Goal: Task Accomplishment & Management: Use online tool/utility

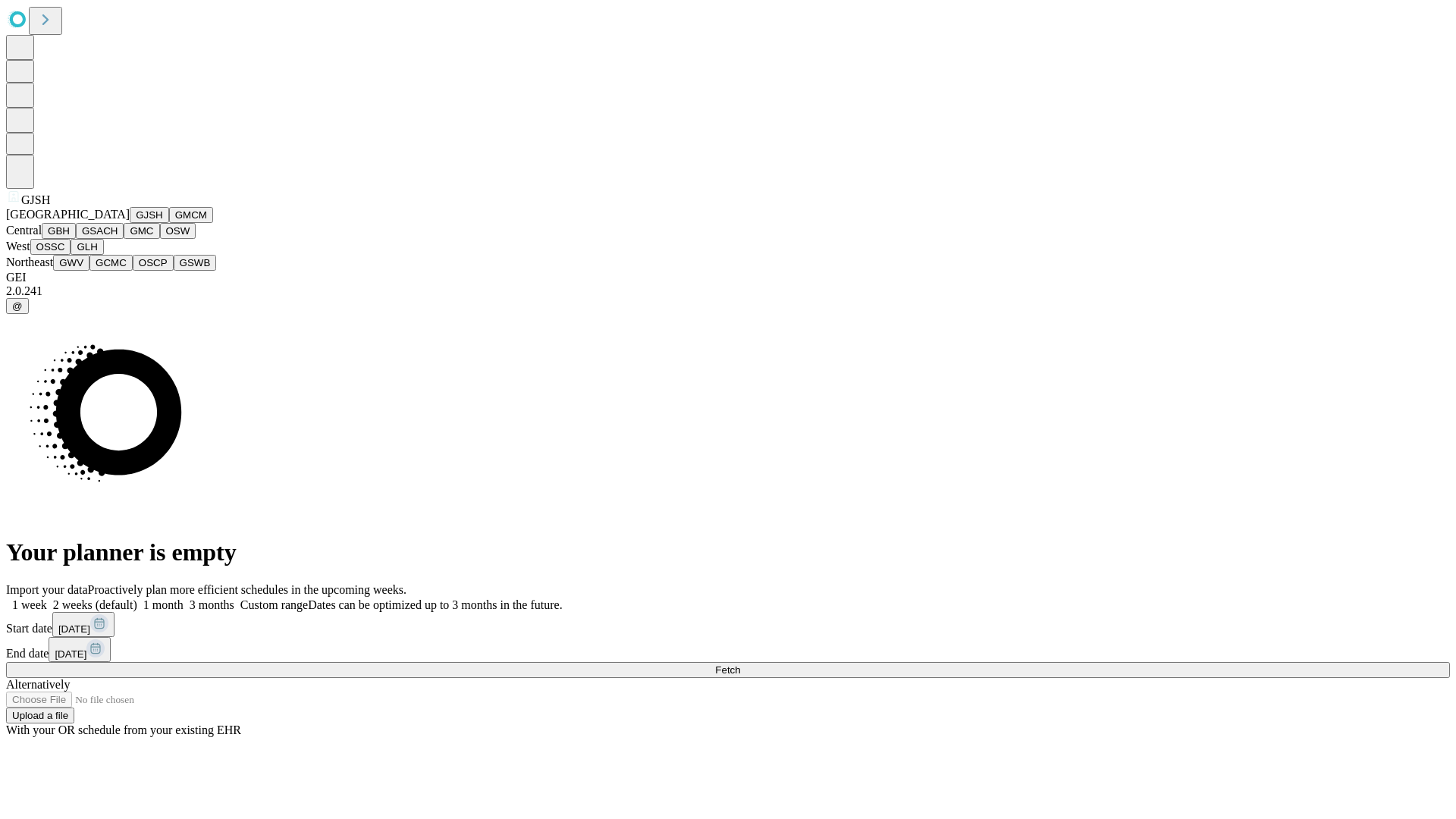
click at [130, 223] on button "GJSH" at bounding box center [149, 215] width 39 height 16
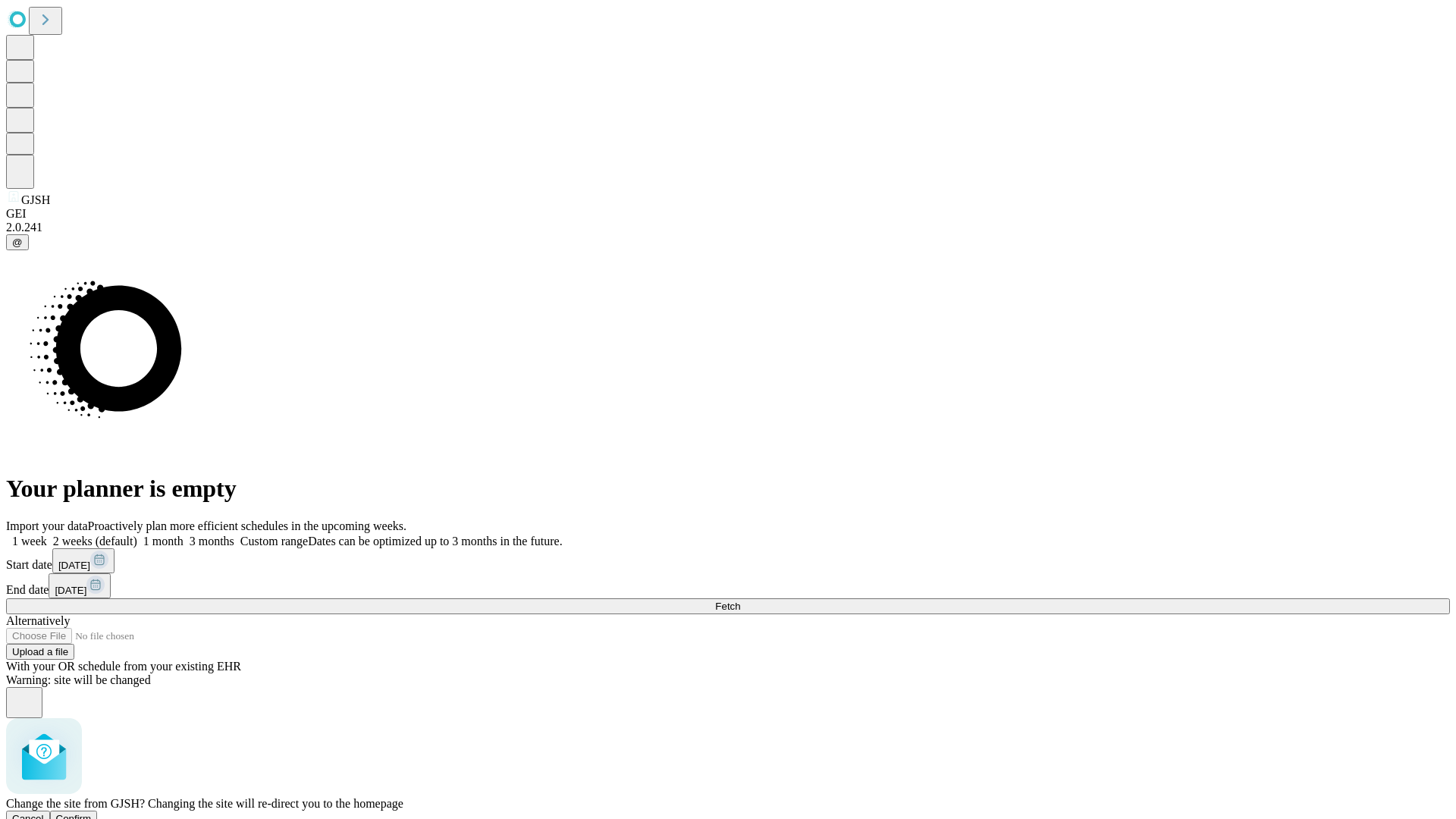
click at [91, 813] on span "Confirm" at bounding box center [74, 819] width 35 height 12
click at [138, 535] on label "2 weeks (default)" at bounding box center [92, 540] width 91 height 13
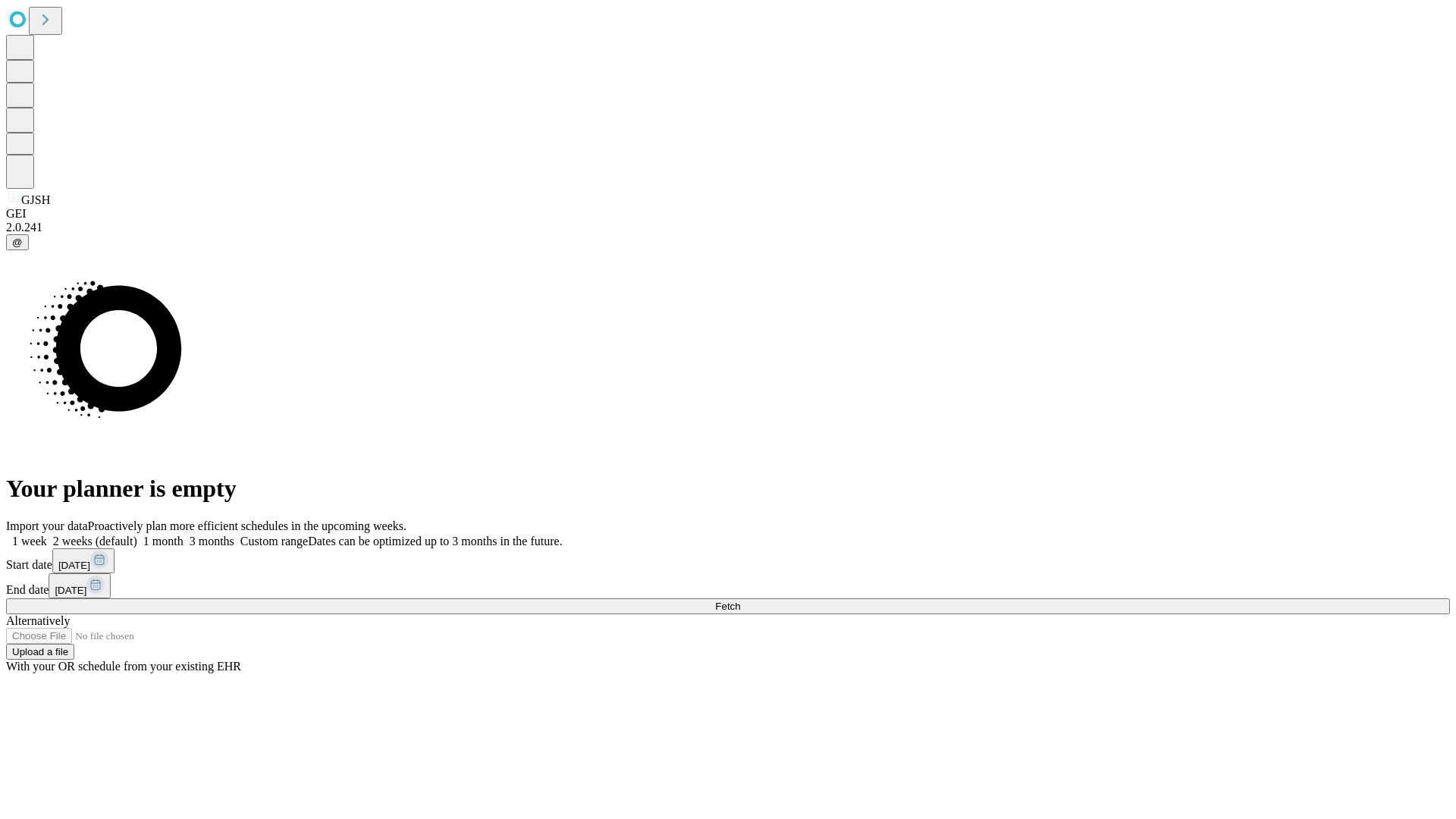
click at [740, 601] on span "Fetch" at bounding box center [728, 607] width 25 height 12
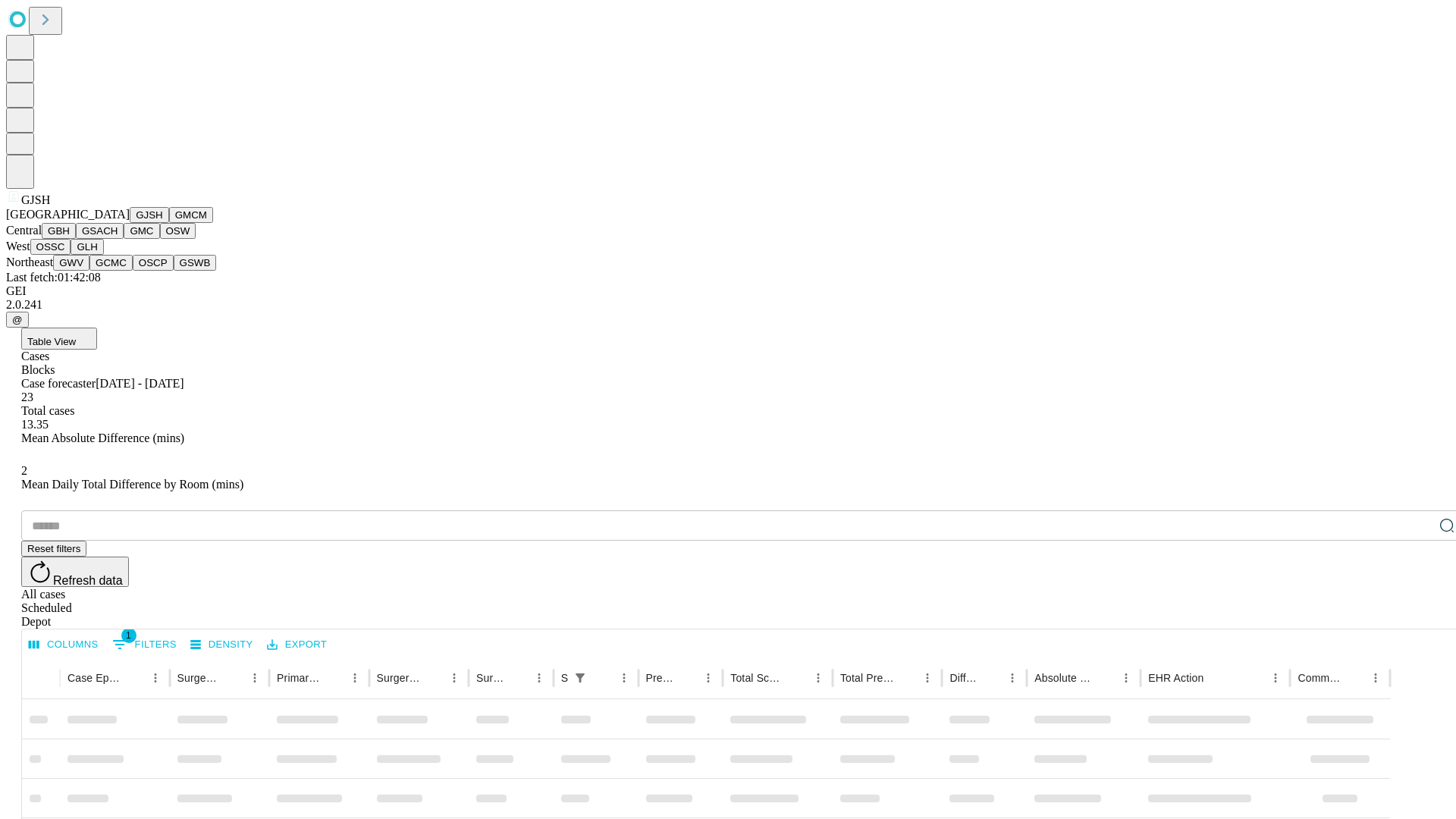
click at [170, 223] on button "GMCM" at bounding box center [191, 215] width 44 height 16
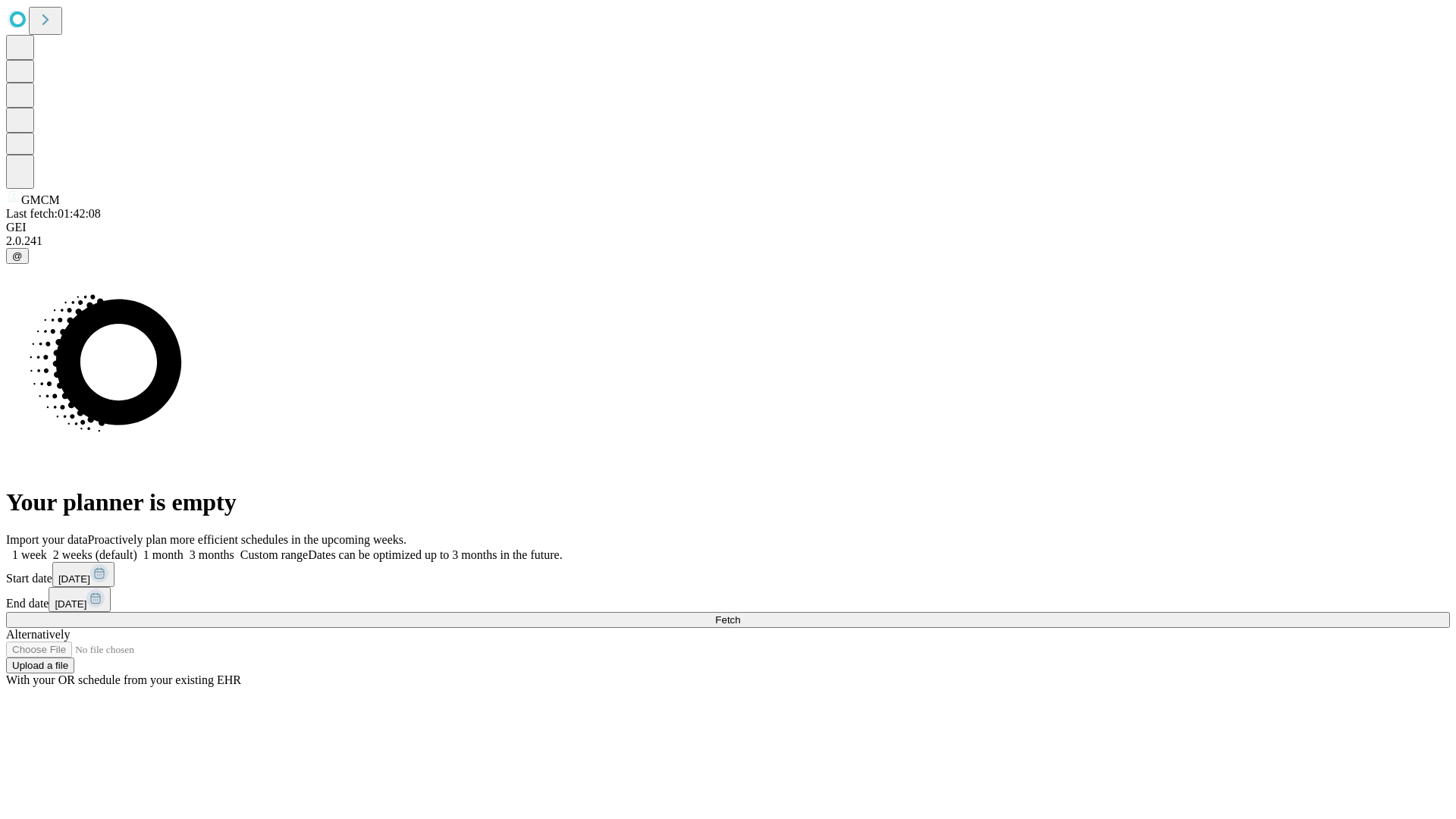
click at [138, 549] on label "2 weeks (default)" at bounding box center [92, 555] width 91 height 13
click at [740, 614] on span "Fetch" at bounding box center [728, 620] width 25 height 12
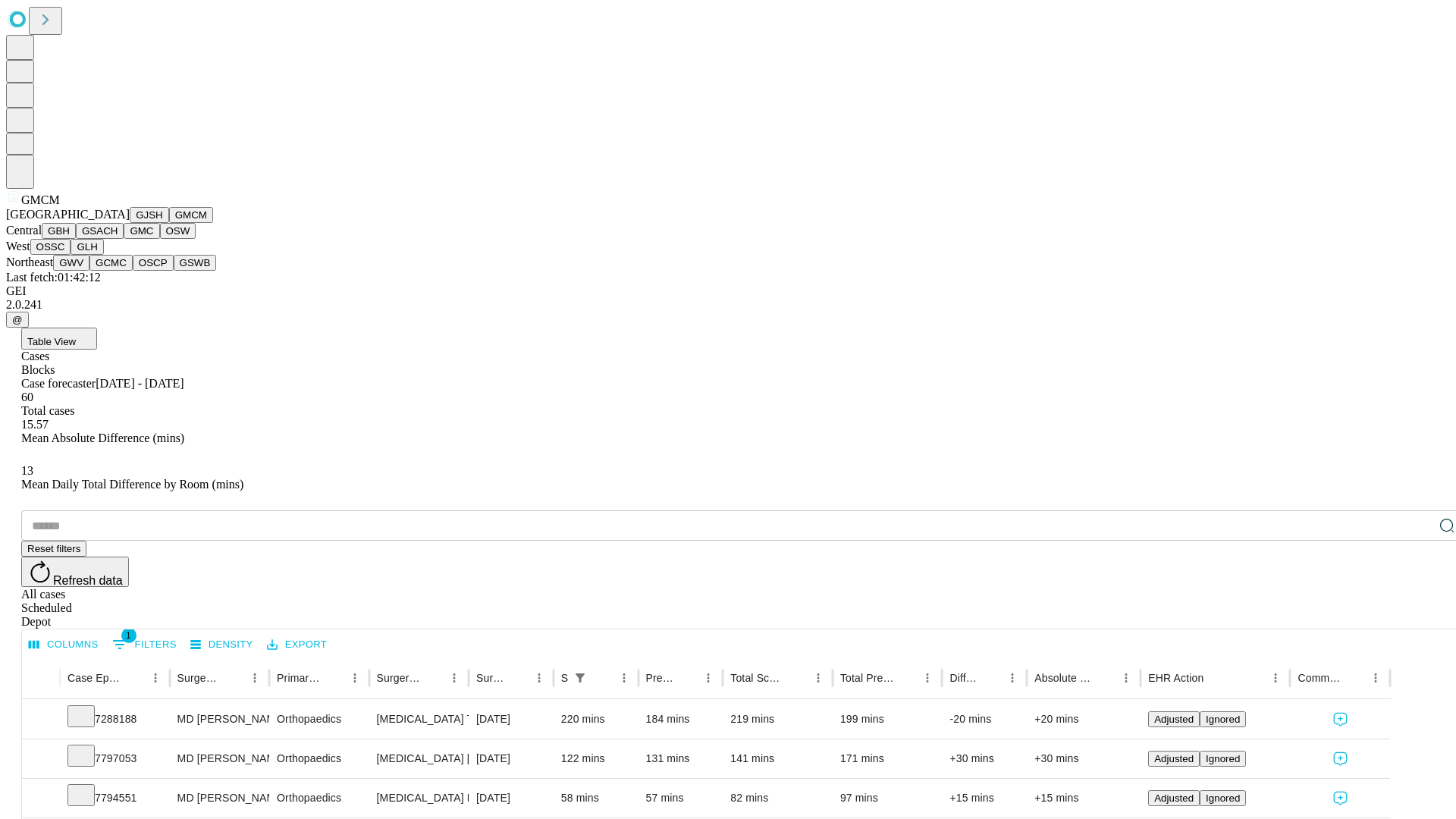
click at [76, 239] on button "GBH" at bounding box center [59, 231] width 34 height 16
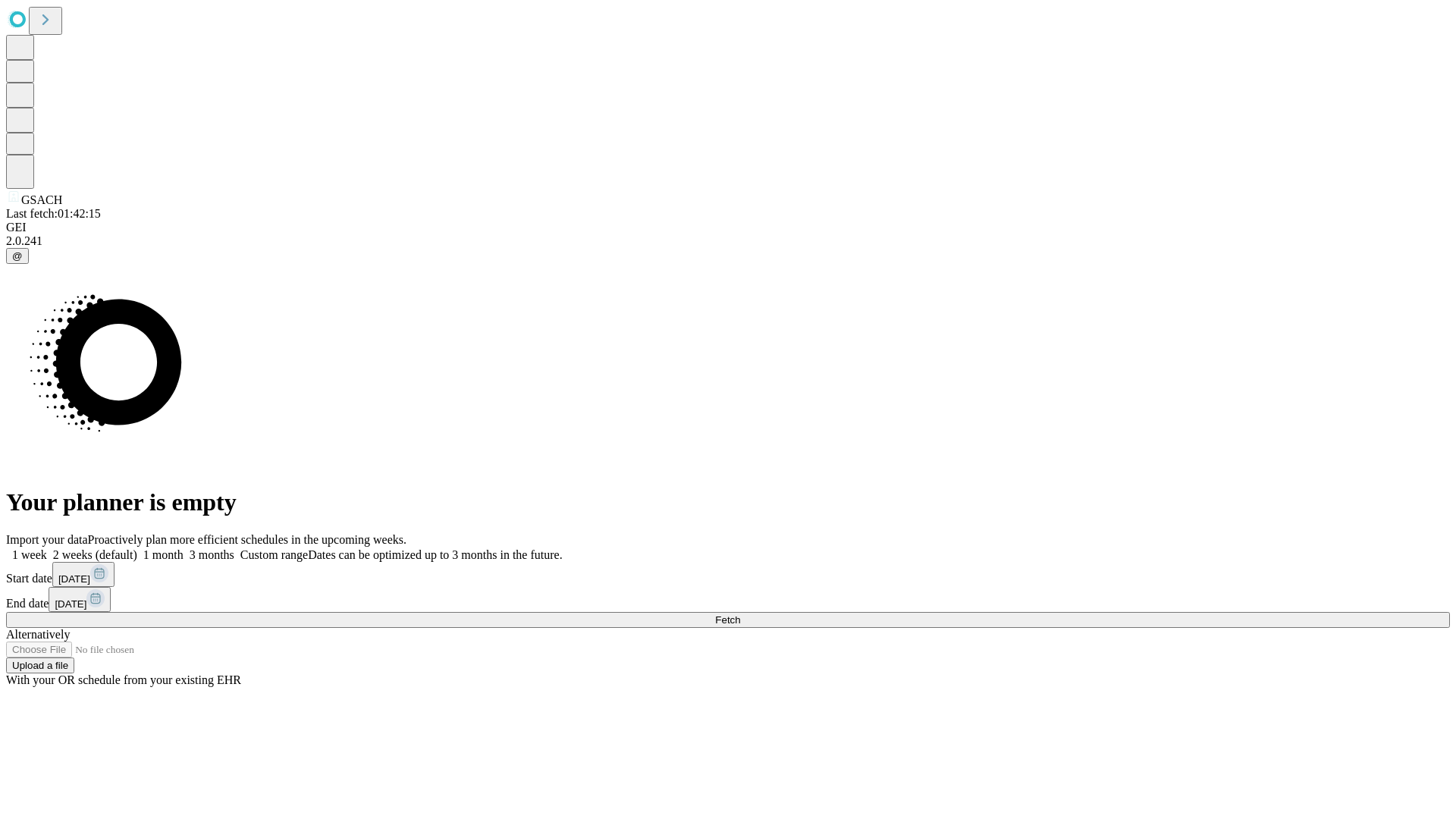
click at [138, 549] on label "2 weeks (default)" at bounding box center [92, 555] width 91 height 13
click at [740, 614] on span "Fetch" at bounding box center [728, 620] width 25 height 12
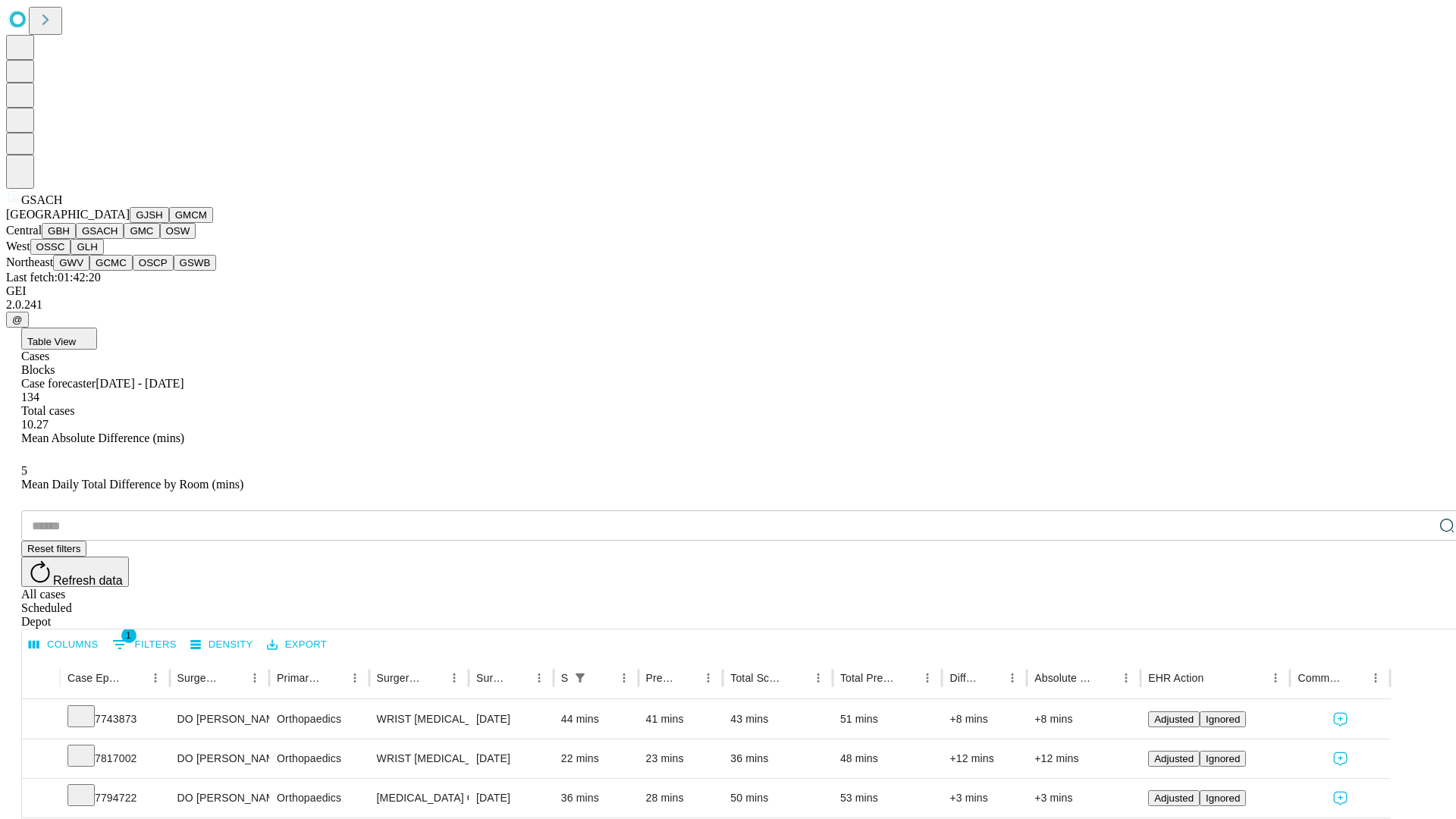
click at [123, 239] on button "GMC" at bounding box center [141, 231] width 35 height 16
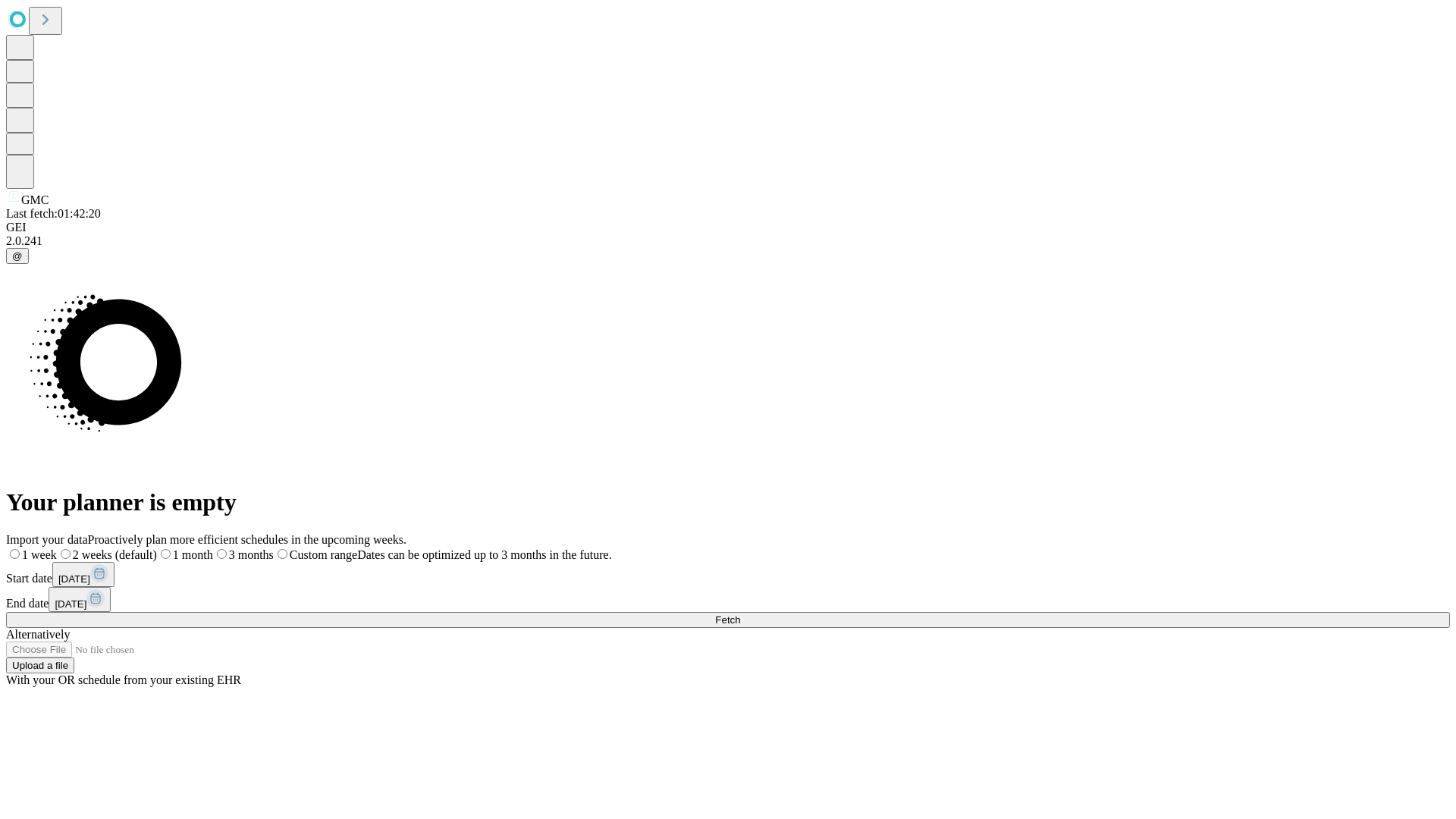
click at [740, 614] on span "Fetch" at bounding box center [728, 620] width 25 height 12
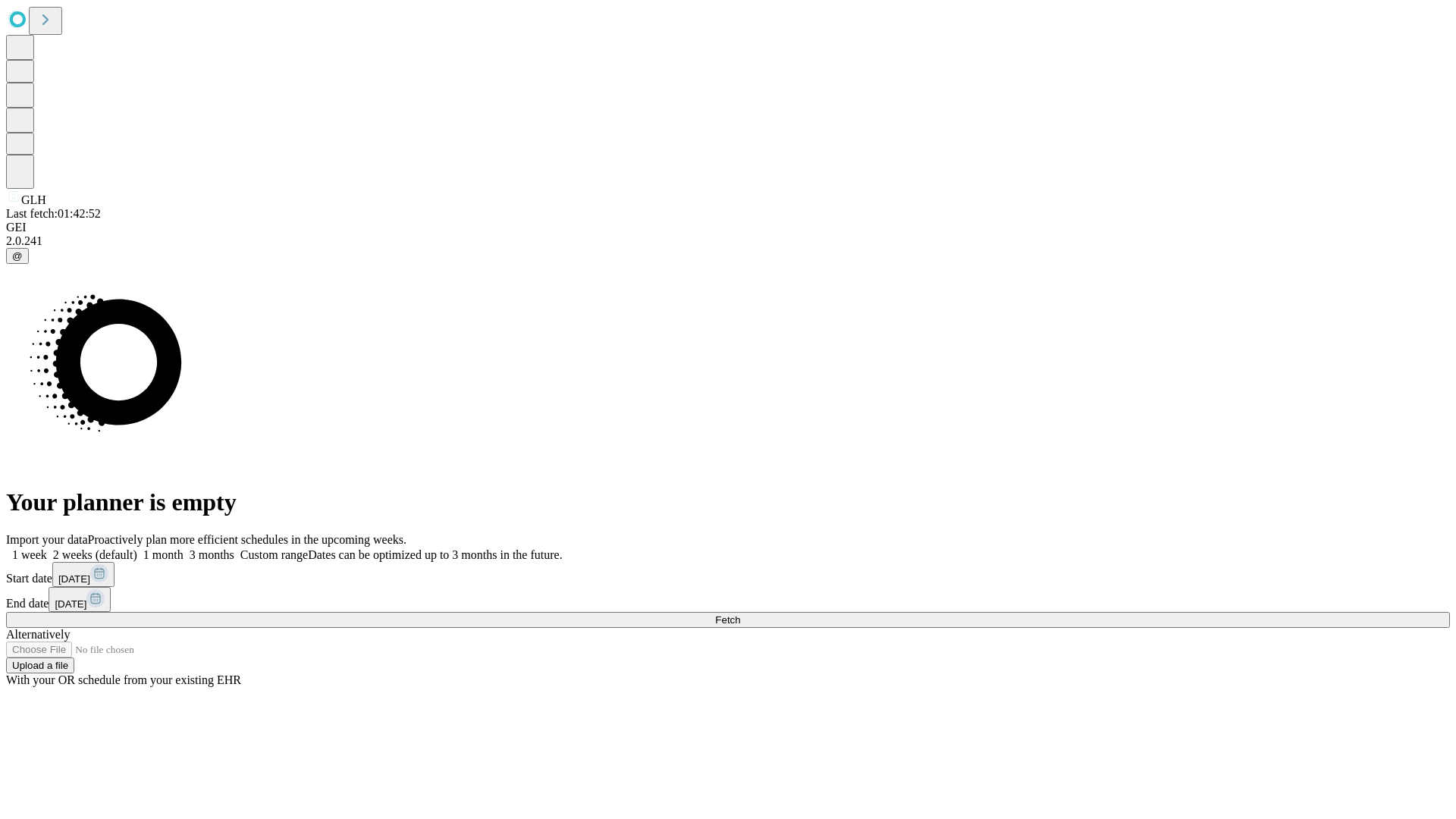
click at [138, 549] on label "2 weeks (default)" at bounding box center [92, 555] width 91 height 13
click at [740, 614] on span "Fetch" at bounding box center [728, 620] width 25 height 12
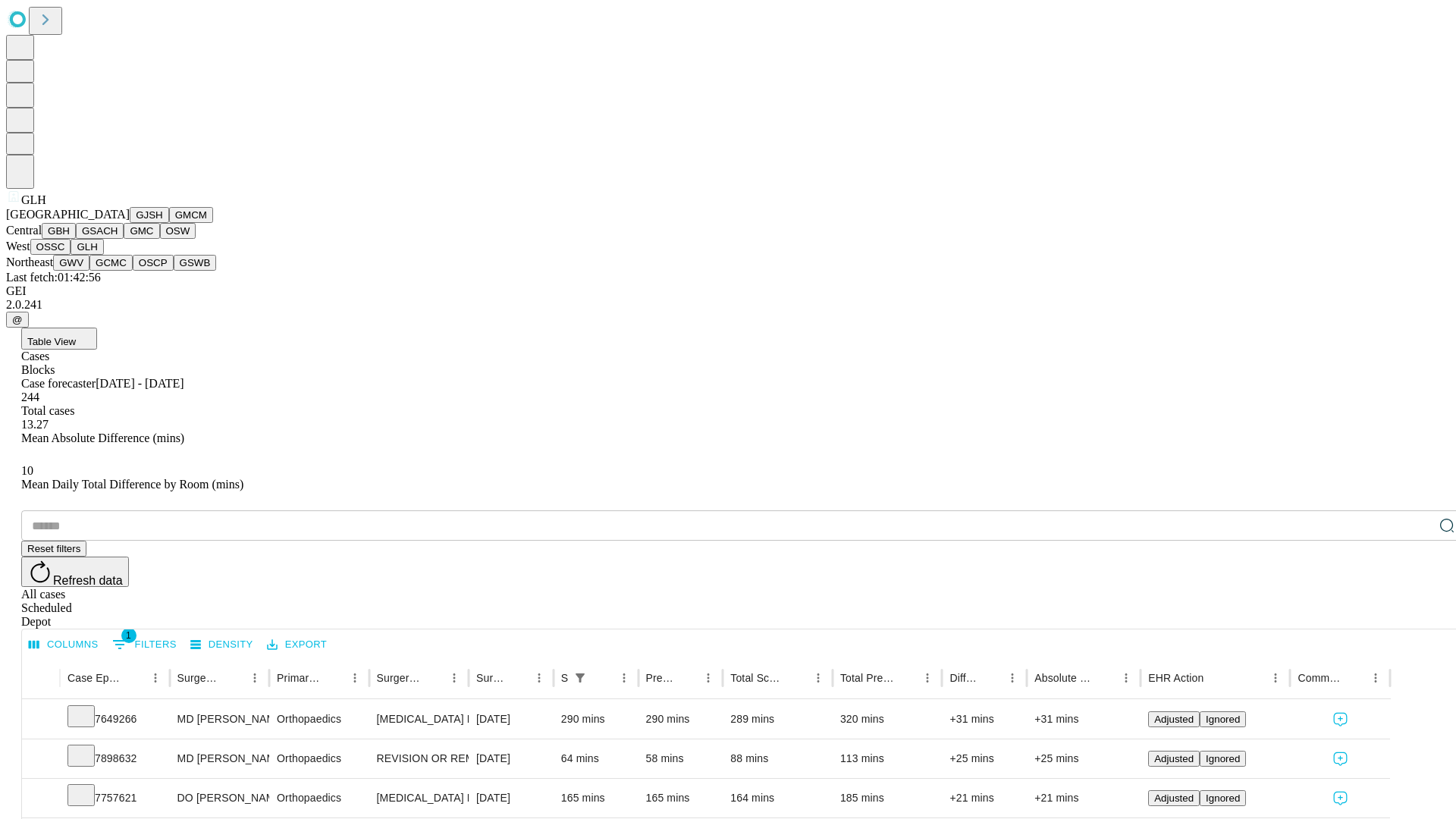
click at [90, 271] on button "GWV" at bounding box center [70, 263] width 36 height 16
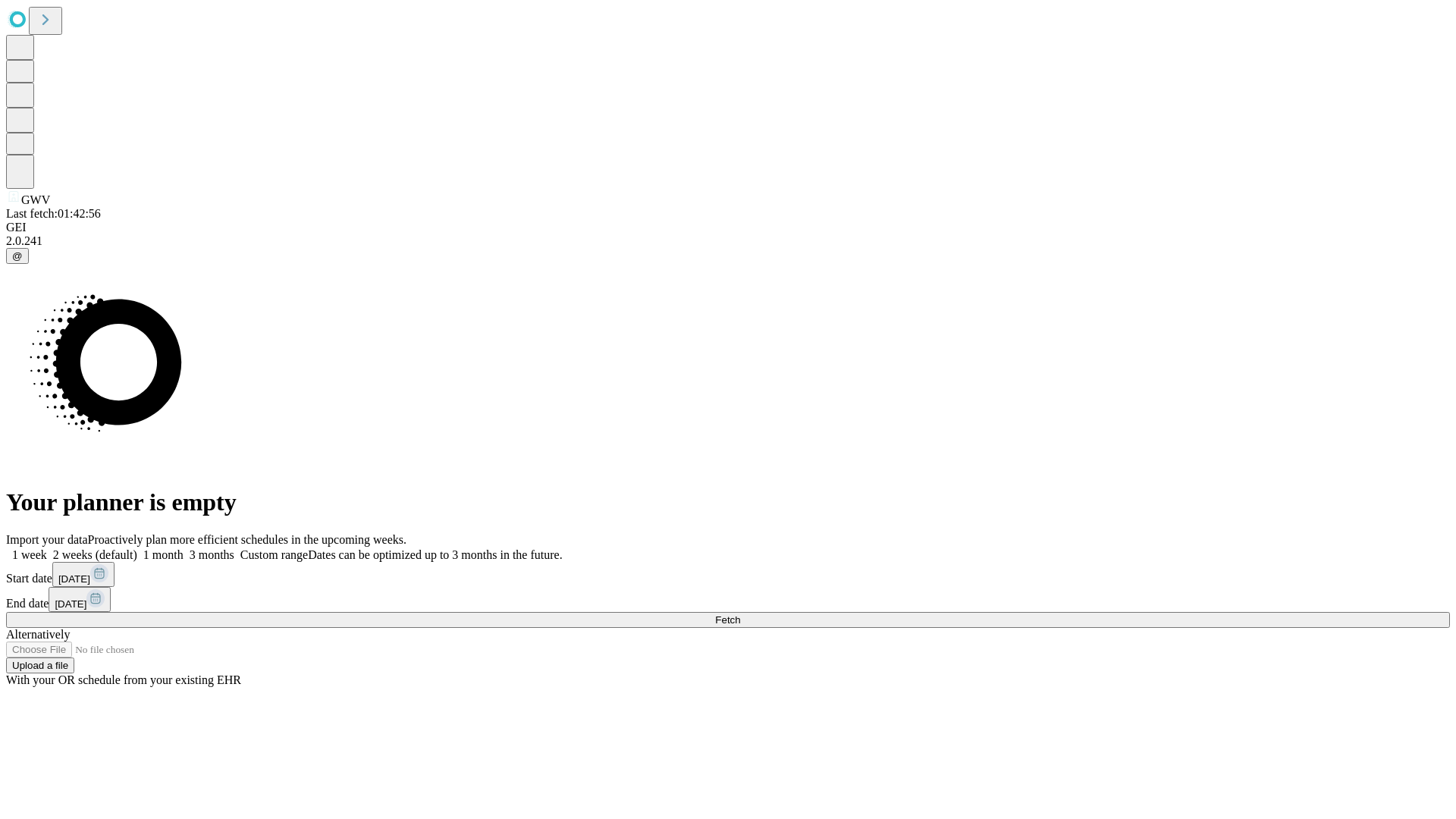
click at [138, 549] on label "2 weeks (default)" at bounding box center [92, 555] width 91 height 13
click at [740, 614] on span "Fetch" at bounding box center [728, 620] width 25 height 12
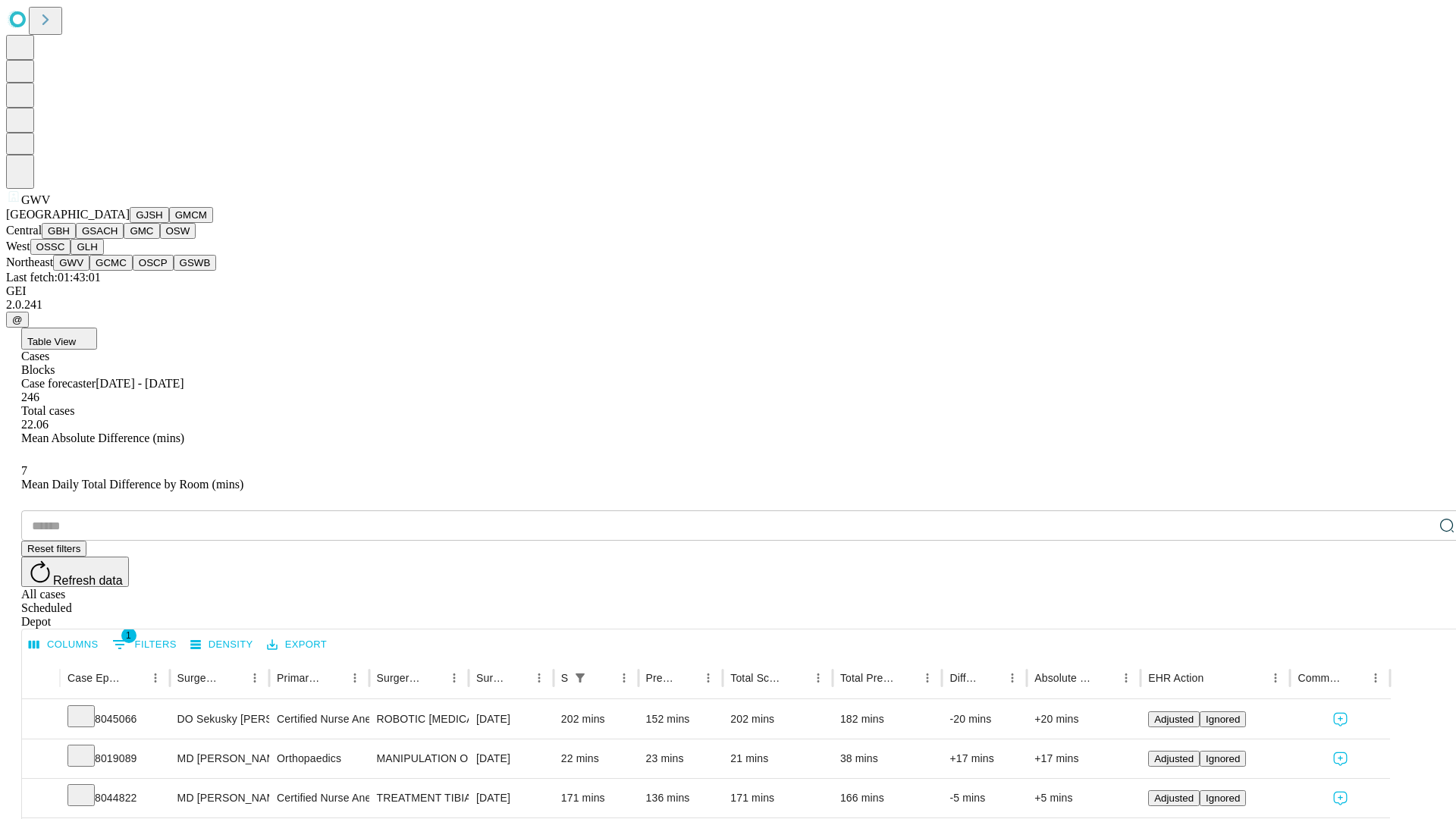
click at [117, 271] on button "GCMC" at bounding box center [112, 263] width 44 height 16
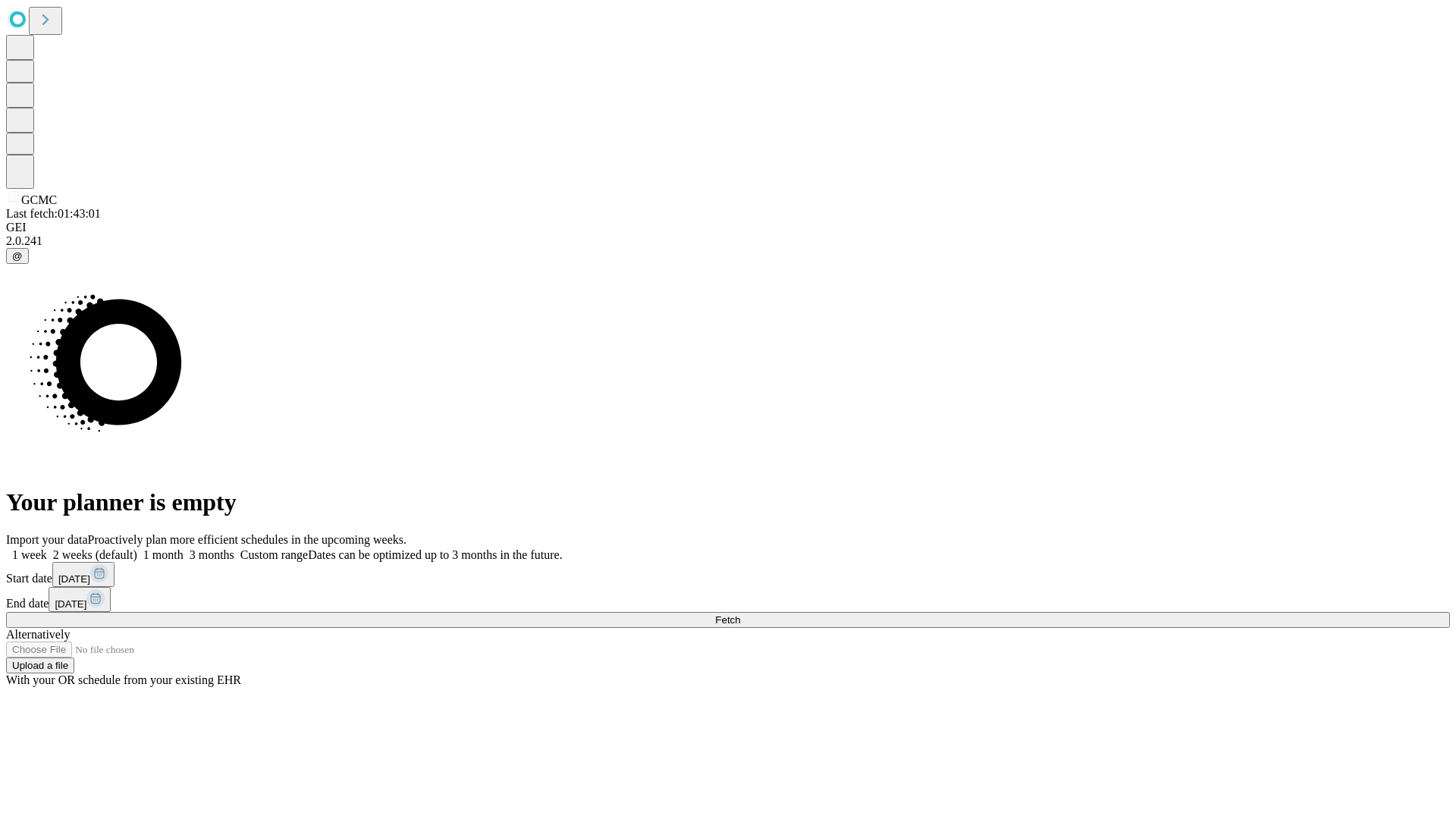
click at [138, 549] on label "2 weeks (default)" at bounding box center [92, 555] width 91 height 13
click at [740, 614] on span "Fetch" at bounding box center [728, 620] width 25 height 12
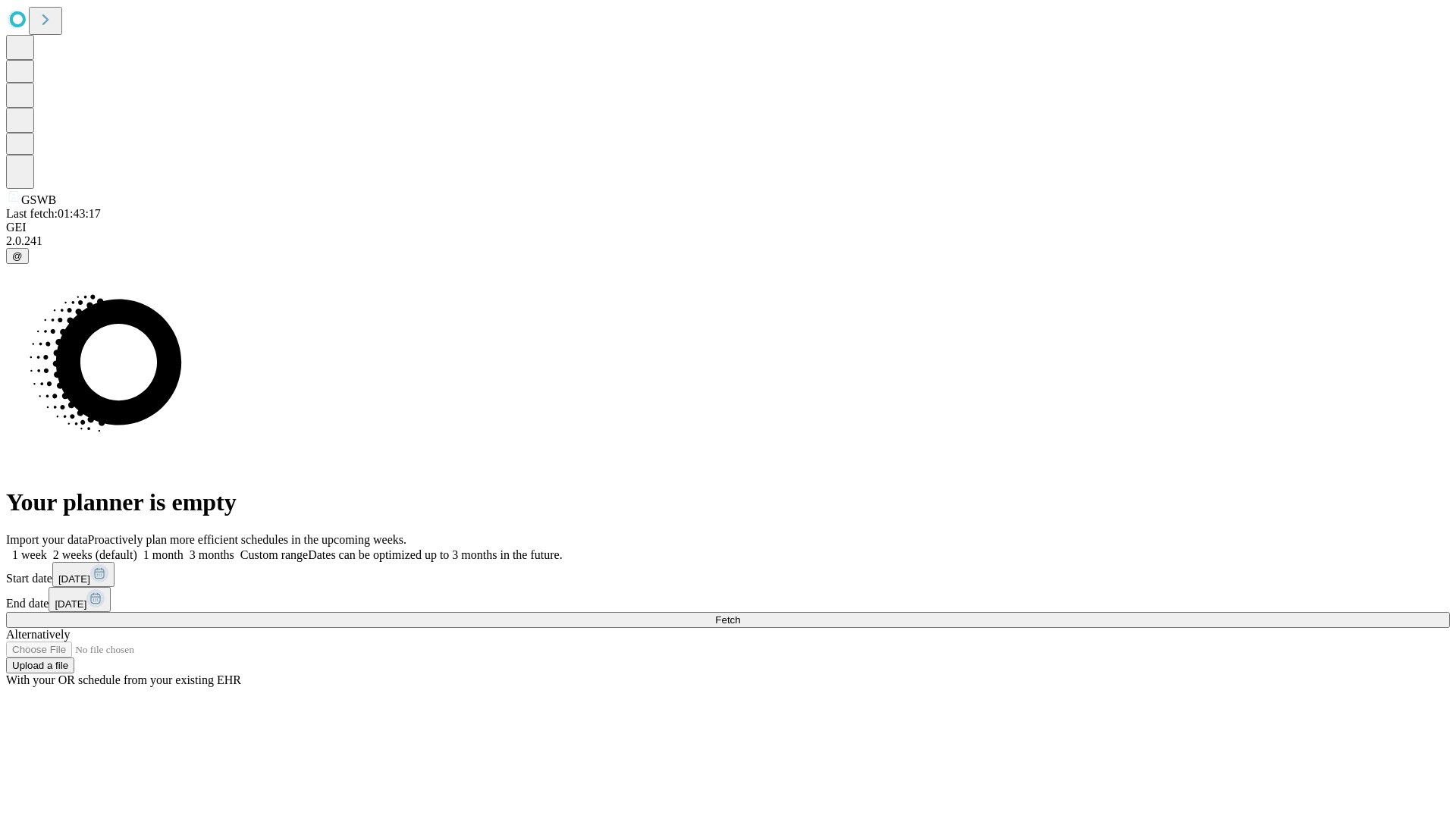
click at [740, 614] on span "Fetch" at bounding box center [728, 620] width 25 height 12
